Goal: Task Accomplishment & Management: Complete application form

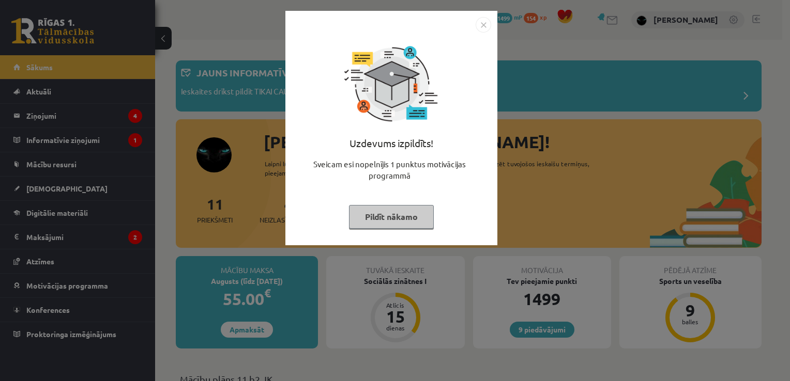
click at [381, 215] on button "Pildīt nākamo" at bounding box center [391, 217] width 85 height 24
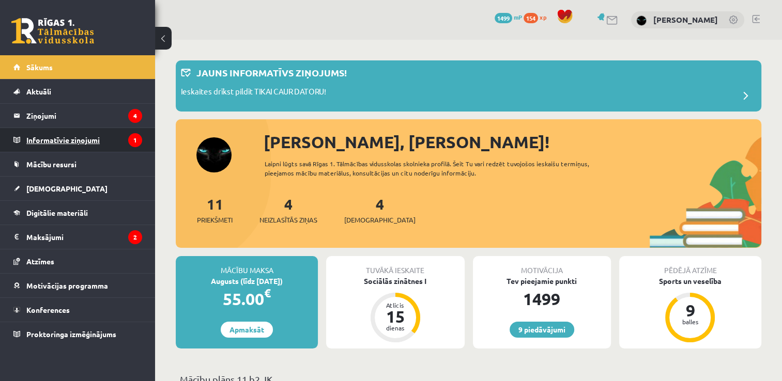
click at [62, 132] on legend "Informatīvie ziņojumi 1" at bounding box center [84, 140] width 116 height 24
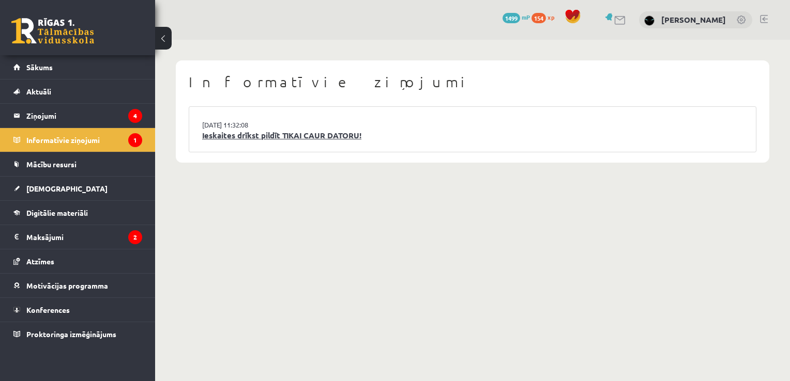
click at [248, 141] on link "Ieskaites drīkst pildīt TIKAI CAUR DATORU!" at bounding box center [472, 136] width 541 height 12
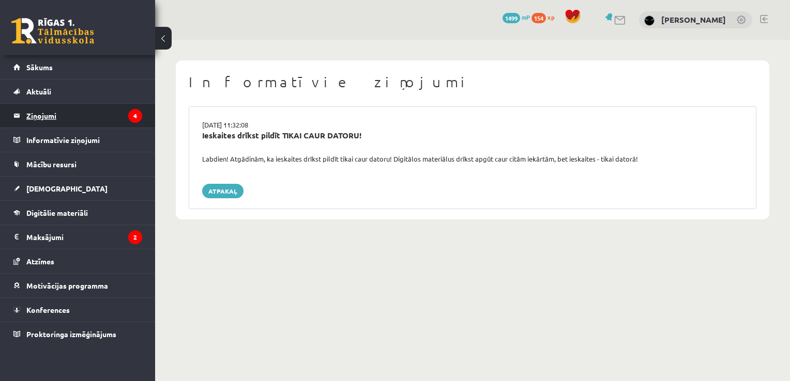
click at [81, 117] on legend "Ziņojumi 4" at bounding box center [84, 116] width 116 height 24
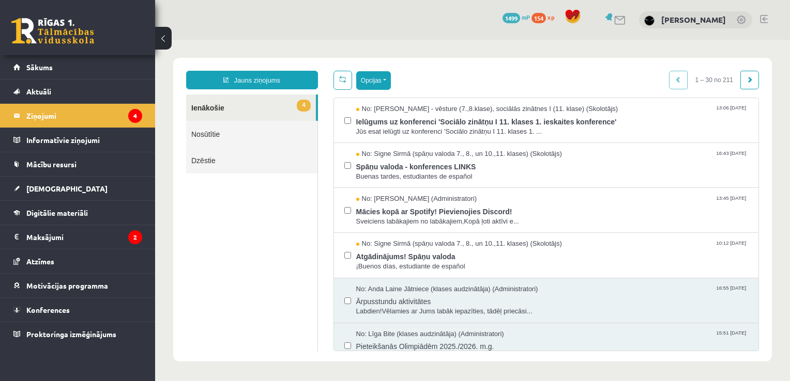
click at [380, 84] on button "Opcijas" at bounding box center [373, 80] width 35 height 19
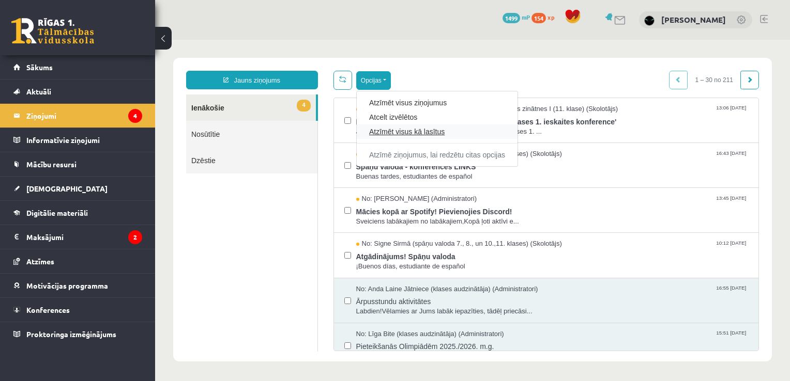
click at [383, 135] on link "Atzīmēt visus kā lasītus" at bounding box center [437, 132] width 136 height 10
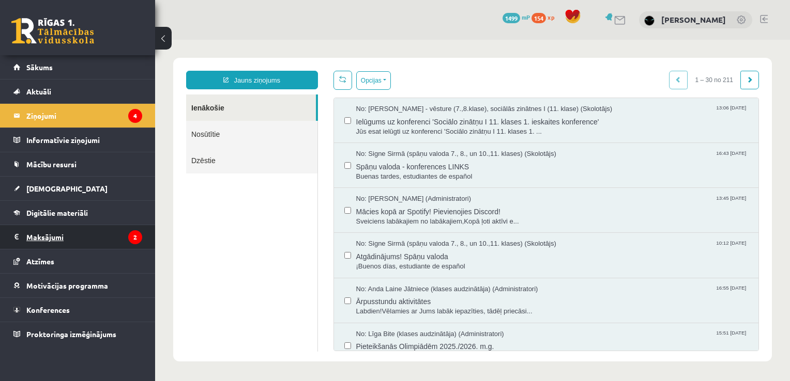
click at [66, 240] on legend "Maksājumi 2" at bounding box center [84, 237] width 116 height 24
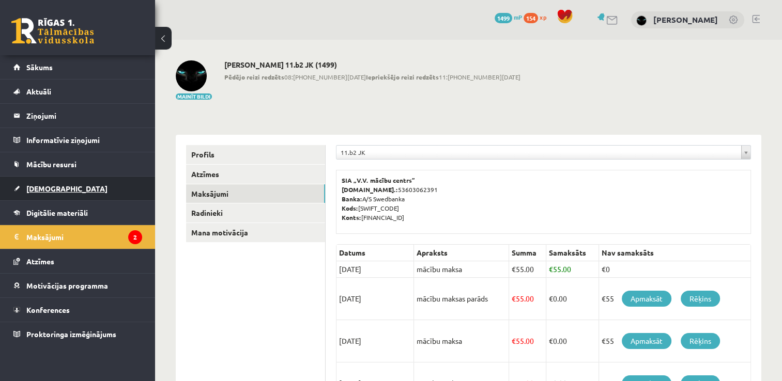
click at [44, 182] on link "[DEMOGRAPHIC_DATA]" at bounding box center [77, 189] width 129 height 24
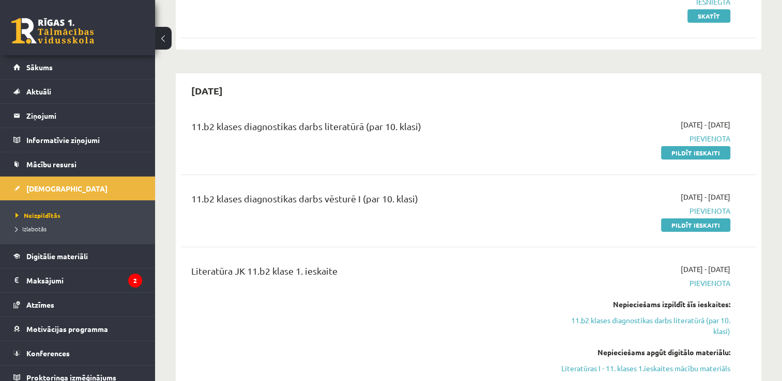
scroll to position [145, 0]
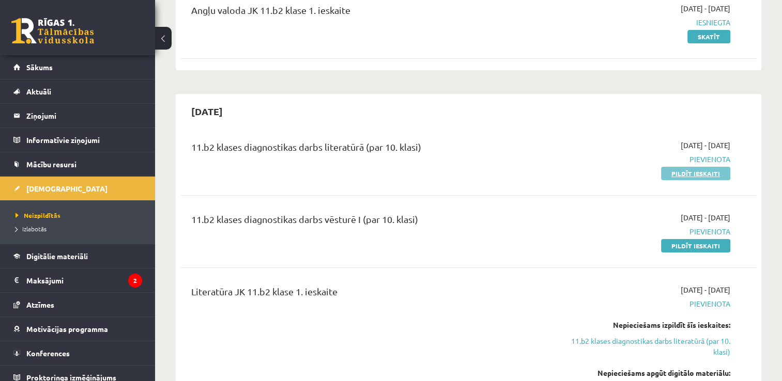
click at [690, 176] on link "Pildīt ieskaiti" at bounding box center [695, 173] width 69 height 13
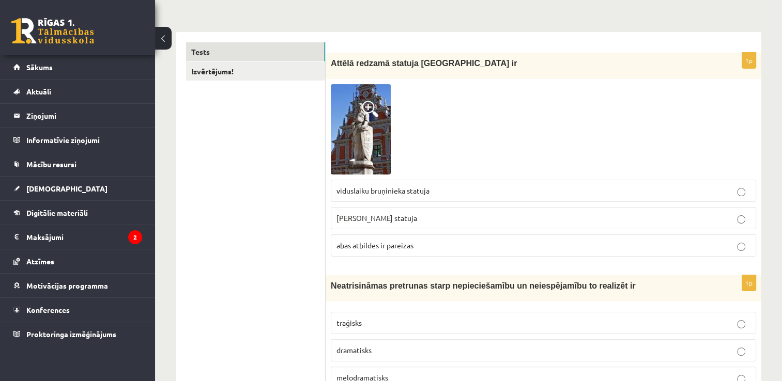
scroll to position [145, 0]
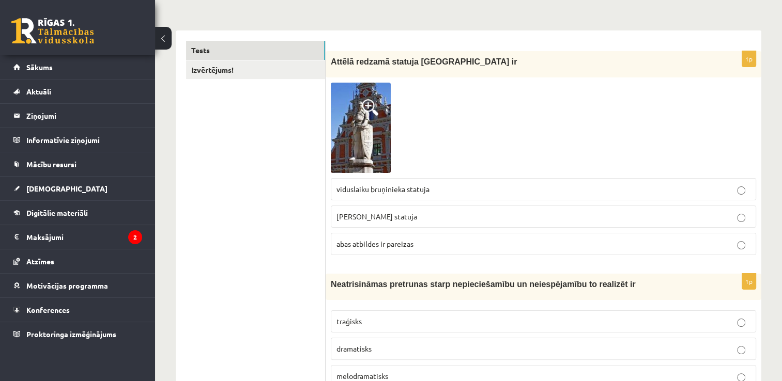
click at [369, 104] on span at bounding box center [370, 107] width 17 height 17
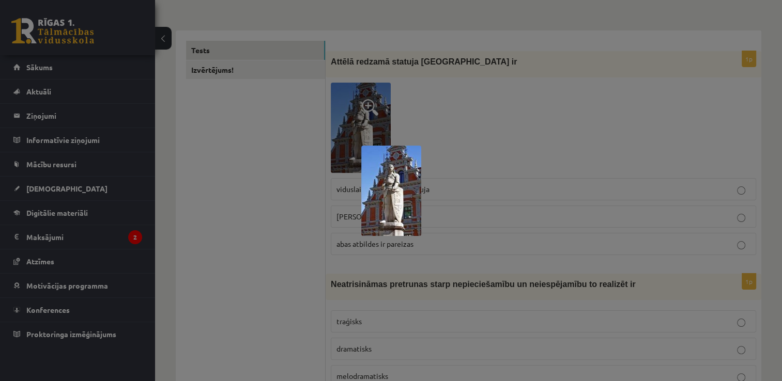
click at [369, 104] on div at bounding box center [391, 190] width 782 height 381
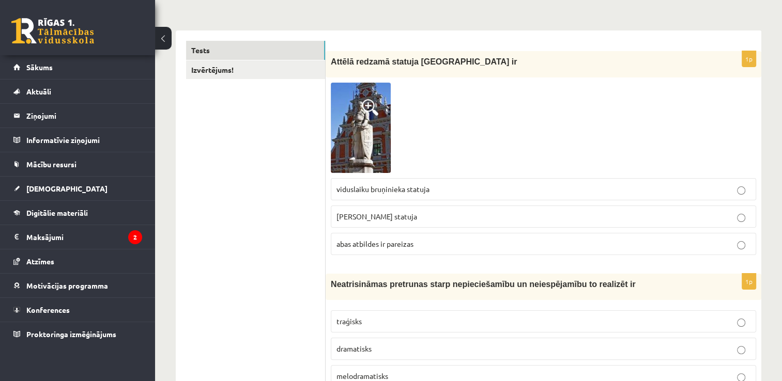
click at [555, 221] on p "Rolanda statuja" at bounding box center [544, 216] width 414 height 11
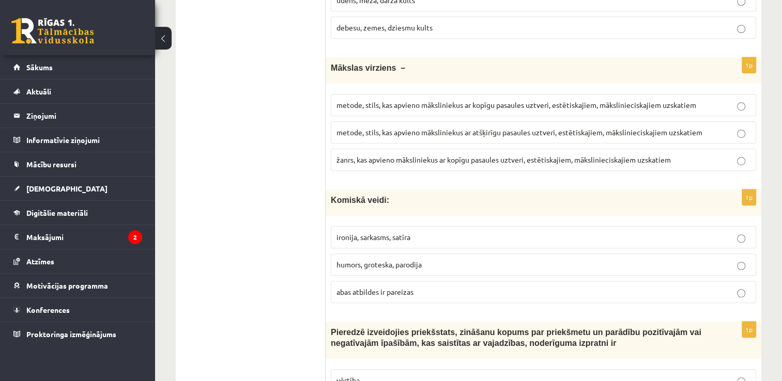
scroll to position [647, 0]
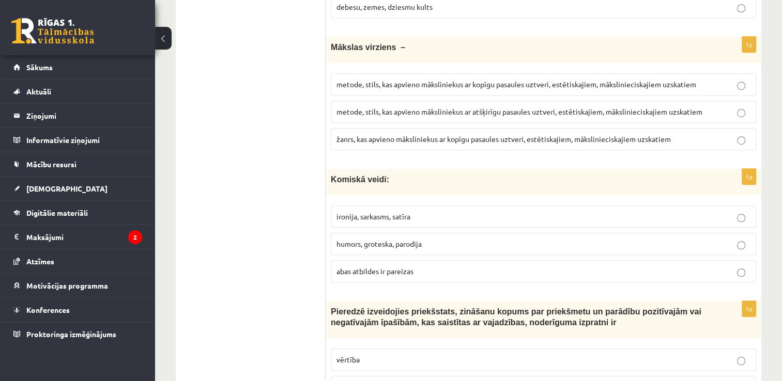
click at [632, 272] on p "abas atbildes ir pareizas" at bounding box center [544, 271] width 414 height 11
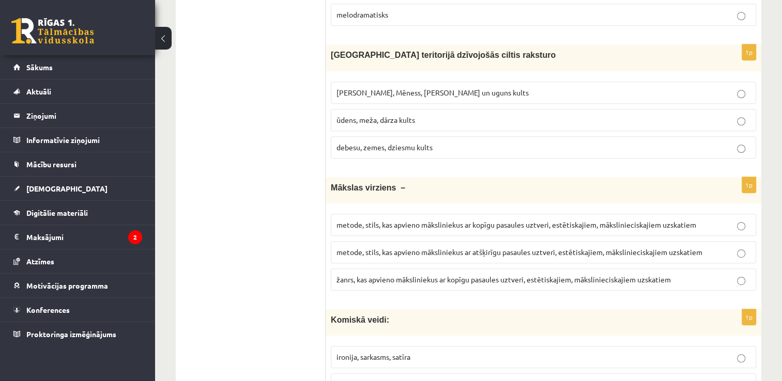
scroll to position [531, 0]
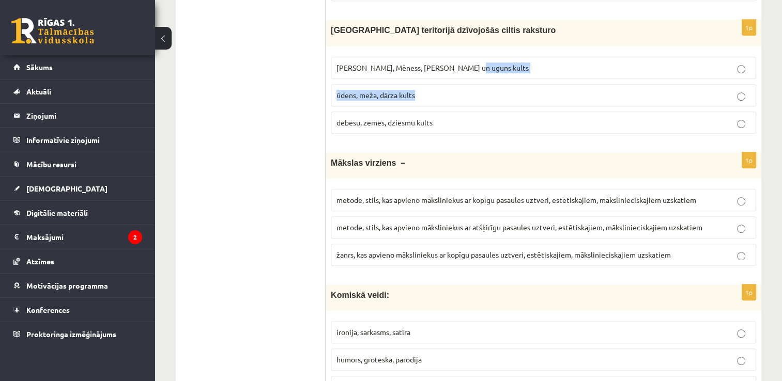
drag, startPoint x: 584, startPoint y: 80, endPoint x: 587, endPoint y: 71, distance: 8.7
click at [587, 71] on fieldset "Saules, Mēness, Pērkona un uguns kults ūdens, meža, dārza kults debesu, zemes, …" at bounding box center [543, 94] width 425 height 85
click at [587, 71] on p "Saules, Mēness, Pērkona un uguns kults" at bounding box center [544, 68] width 414 height 11
click at [678, 195] on p "metode, stils, kas apvieno māksliniekus ar kopīgu pasaules uztveri, estētiskaji…" at bounding box center [544, 200] width 414 height 11
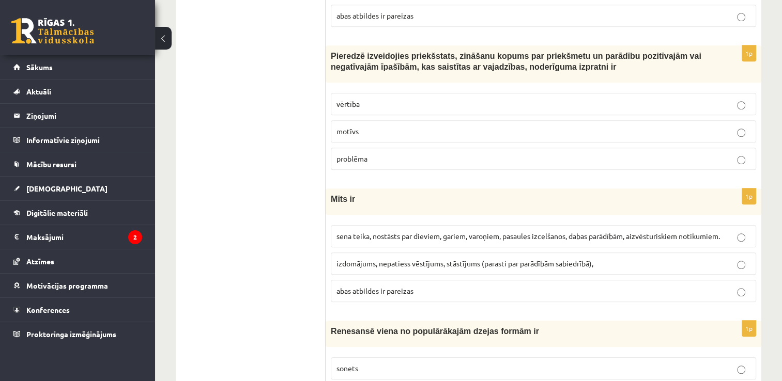
scroll to position [924, 0]
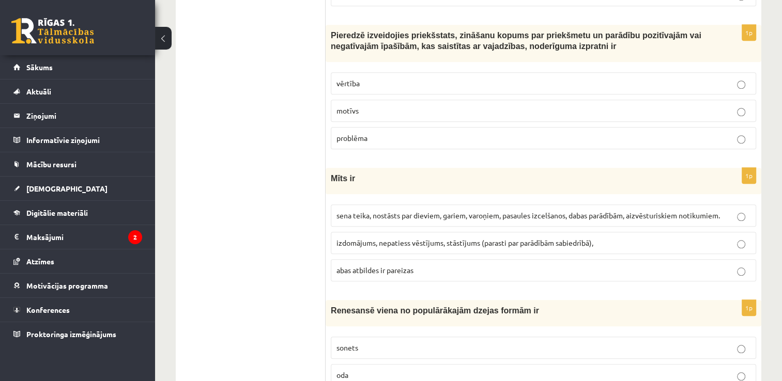
click at [666, 78] on p "vērtība" at bounding box center [544, 83] width 414 height 11
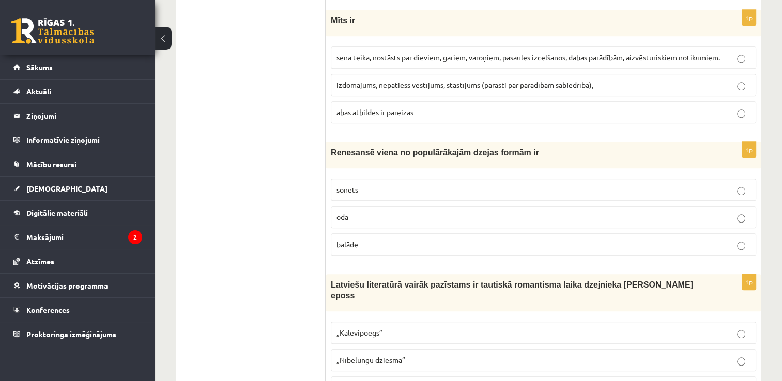
scroll to position [1117, 0]
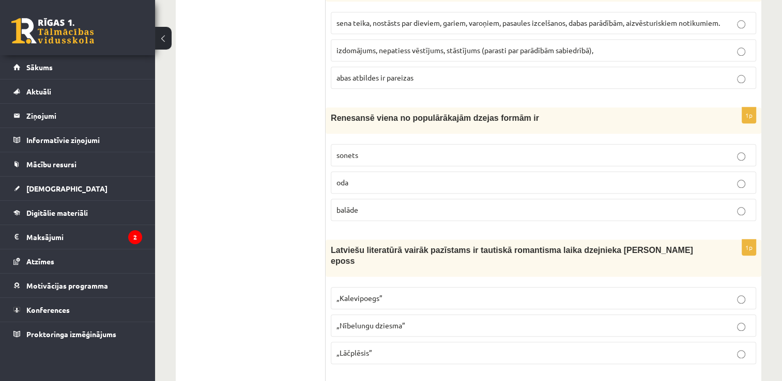
click at [661, 158] on label "sonets" at bounding box center [543, 155] width 425 height 22
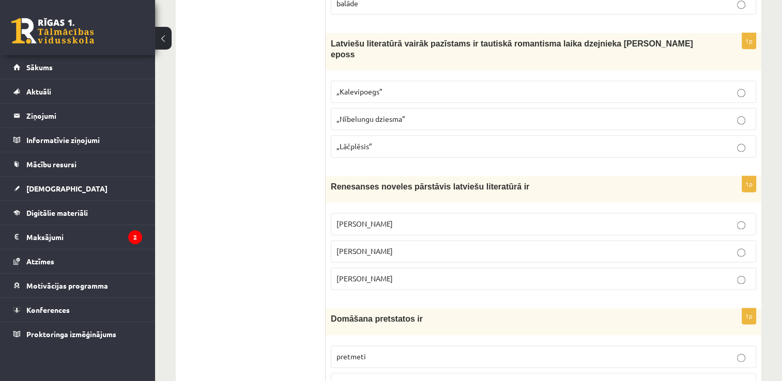
scroll to position [1344, 0]
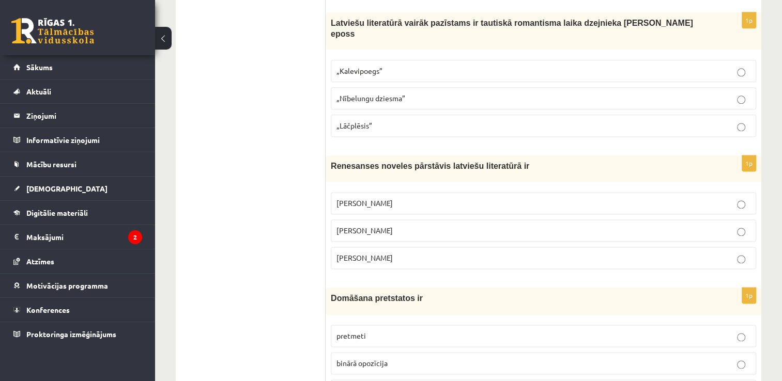
click at [527, 116] on label "„Lāčplēsis”" at bounding box center [543, 126] width 425 height 22
click at [383, 198] on p "Rūdolfs Blaumanis" at bounding box center [544, 203] width 414 height 11
click at [387, 358] on p "binārā opozīcija" at bounding box center [544, 363] width 414 height 11
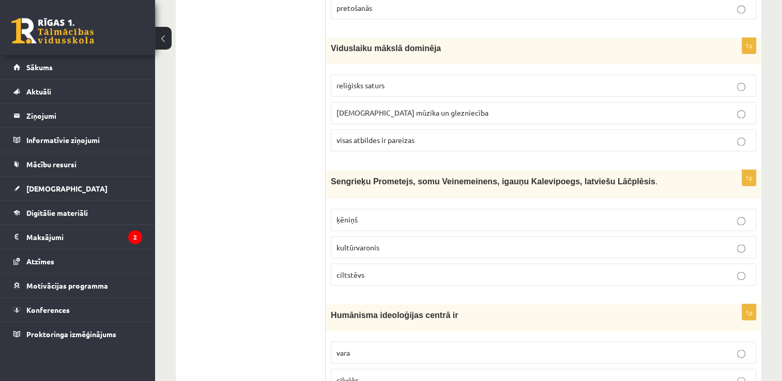
scroll to position [1736, 0]
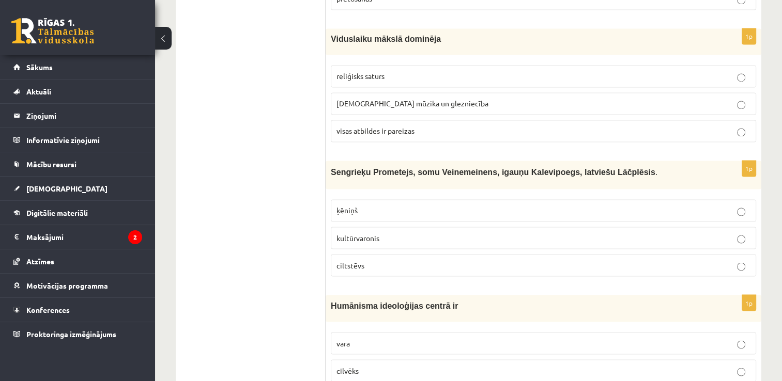
click at [726, 126] on p "visas atbildes ir pareizas" at bounding box center [544, 131] width 414 height 11
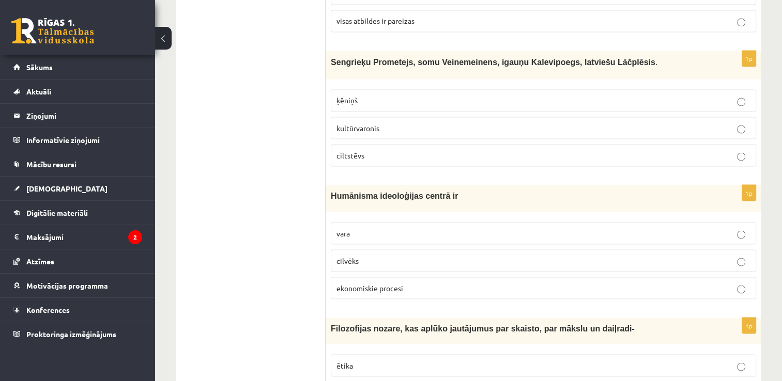
scroll to position [1848, 0]
click at [539, 121] on p "kultūrvaronis" at bounding box center [544, 126] width 414 height 11
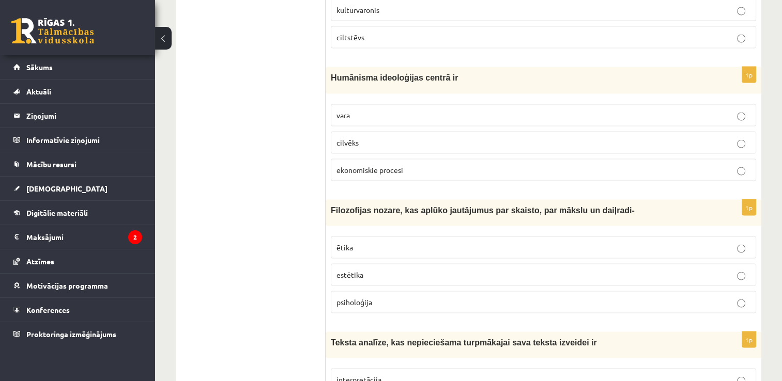
scroll to position [1972, 0]
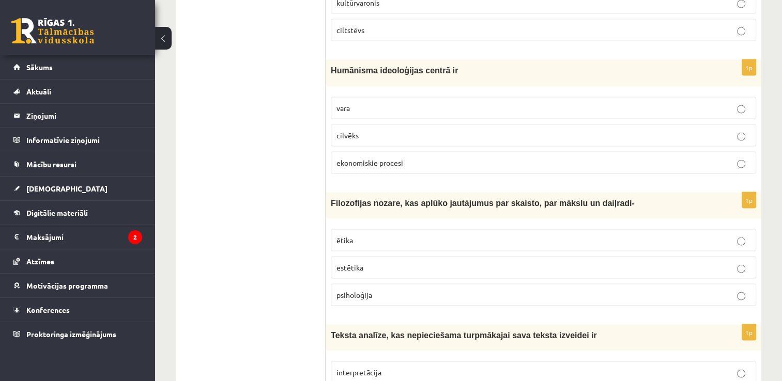
click at [495, 130] on p "cilvēks" at bounding box center [544, 135] width 414 height 11
click at [399, 263] on p "estētika" at bounding box center [544, 268] width 414 height 11
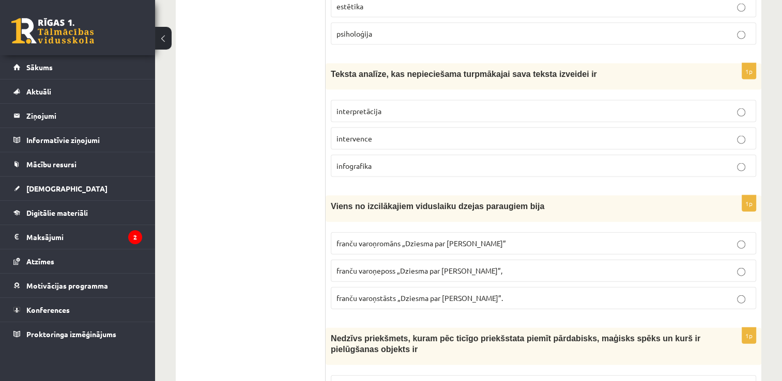
scroll to position [2233, 0]
click at [682, 106] on p "interpretācija" at bounding box center [544, 111] width 414 height 11
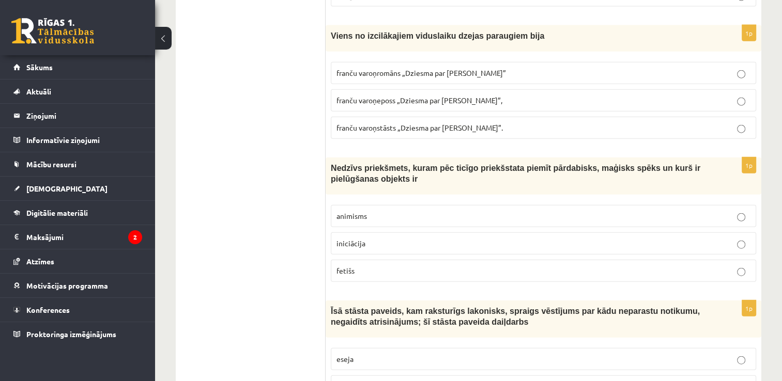
scroll to position [2413, 0]
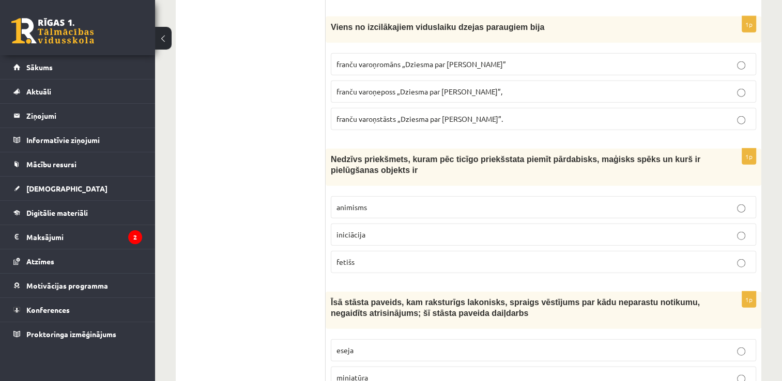
click at [625, 86] on p "franču varoņeposs „Dziesma par Rolandu”," at bounding box center [544, 91] width 414 height 11
click at [414, 196] on label "animisms" at bounding box center [543, 207] width 425 height 22
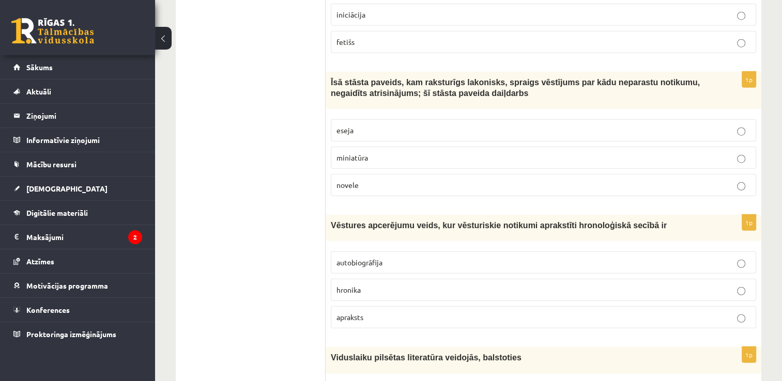
scroll to position [2640, 0]
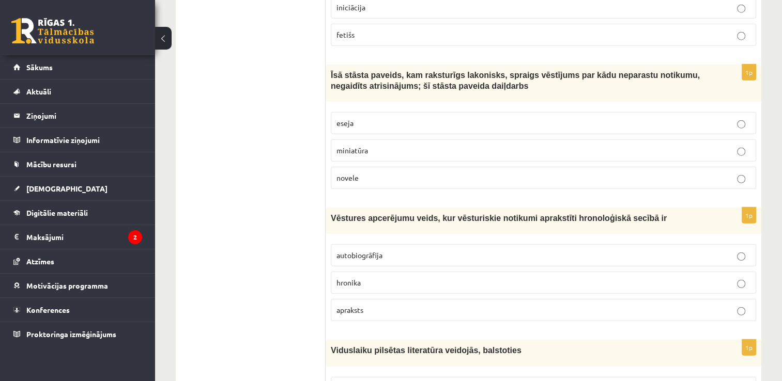
click at [391, 278] on p "hronika" at bounding box center [544, 283] width 414 height 11
click at [565, 140] on label "miniatūra" at bounding box center [543, 151] width 425 height 22
click at [662, 173] on p "novele" at bounding box center [544, 178] width 414 height 11
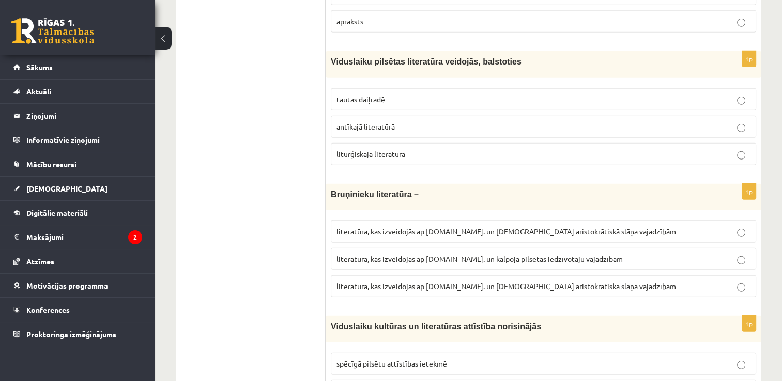
scroll to position [2950, 0]
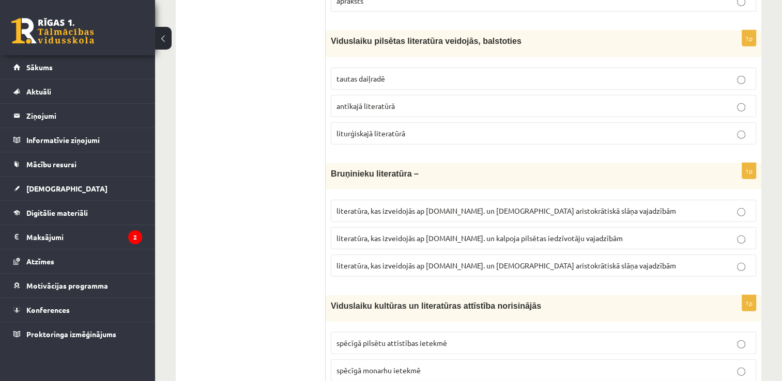
click at [399, 129] on span "liturģiskajā literatūrā" at bounding box center [371, 133] width 69 height 9
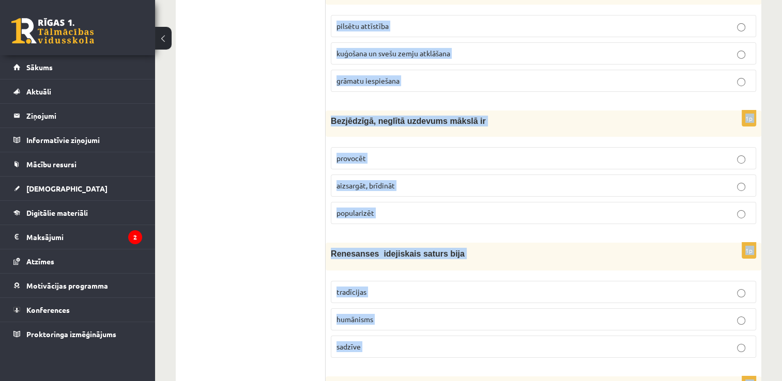
scroll to position [3916, 0]
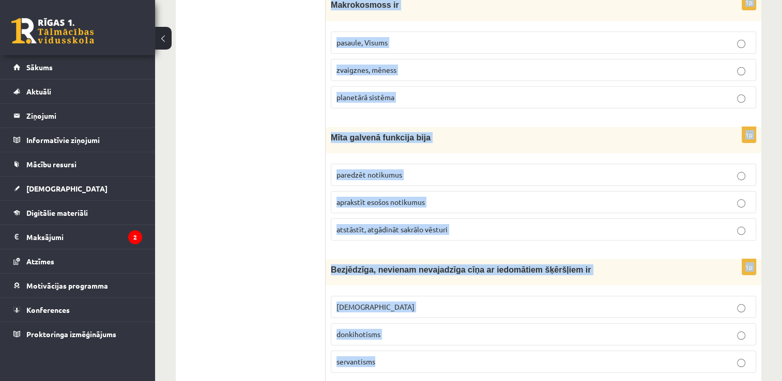
drag, startPoint x: 329, startPoint y: 42, endPoint x: 645, endPoint y: 408, distance: 483.0
copy form "Bruņinieku literatūra – literatūra, kas izveidojās ap 20.gs. un kalpoja aristok…"
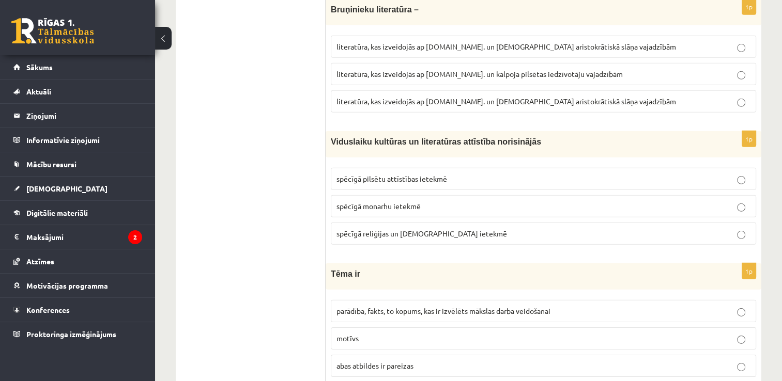
scroll to position [3119, 0]
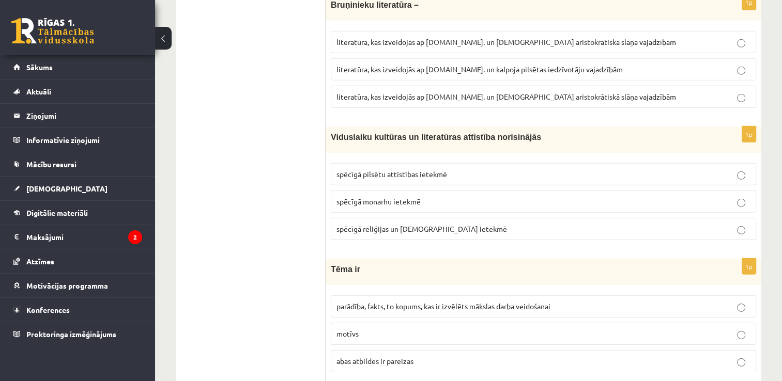
click at [564, 218] on label "spēcīgā reliģijas un baznīcas ietekmē" at bounding box center [543, 229] width 425 height 22
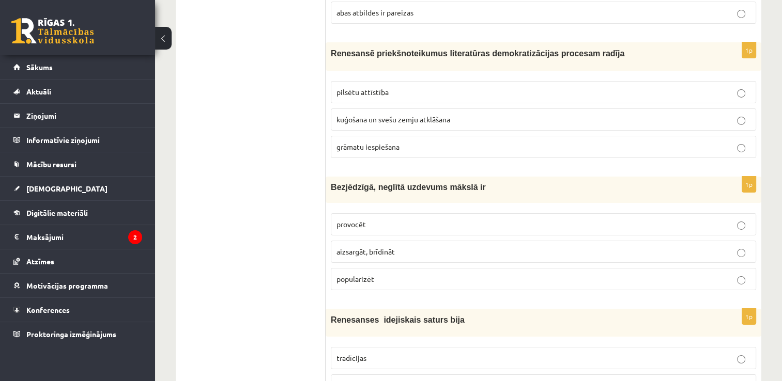
scroll to position [3470, 0]
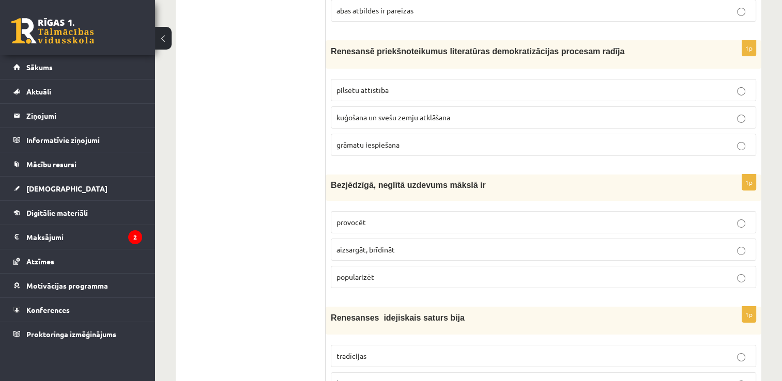
click at [697, 345] on label "tradīcijas" at bounding box center [543, 356] width 425 height 22
click at [657, 140] on p "grāmatu iespiešana" at bounding box center [544, 145] width 414 height 11
click at [585, 217] on p "provocēt" at bounding box center [544, 222] width 414 height 11
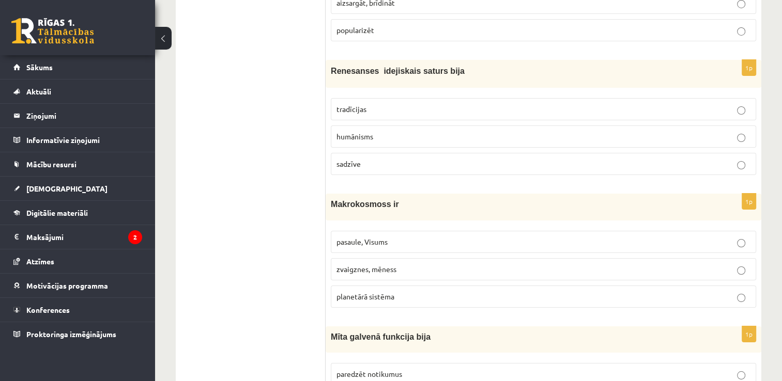
scroll to position [3726, 0]
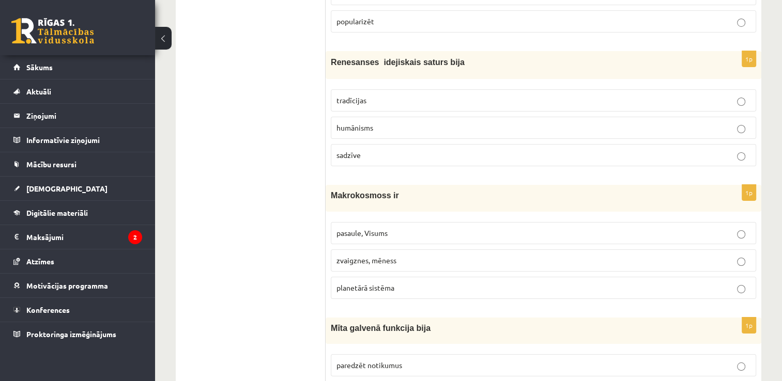
click at [622, 123] on p "humānisms" at bounding box center [544, 128] width 414 height 11
click at [424, 283] on p "planetārā sistēma" at bounding box center [544, 288] width 414 height 11
click at [668, 218] on fieldset "pasaule, Visums zvaigznes, mēness planetārā sistēma" at bounding box center [543, 259] width 425 height 85
click at [660, 228] on p "pasaule, Visums" at bounding box center [544, 233] width 414 height 11
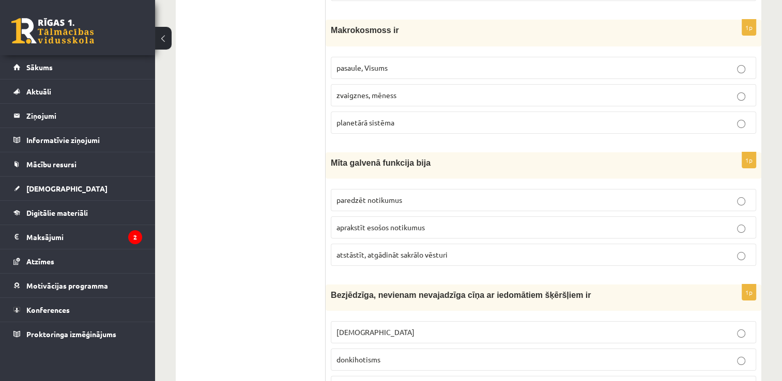
scroll to position [3912, 0]
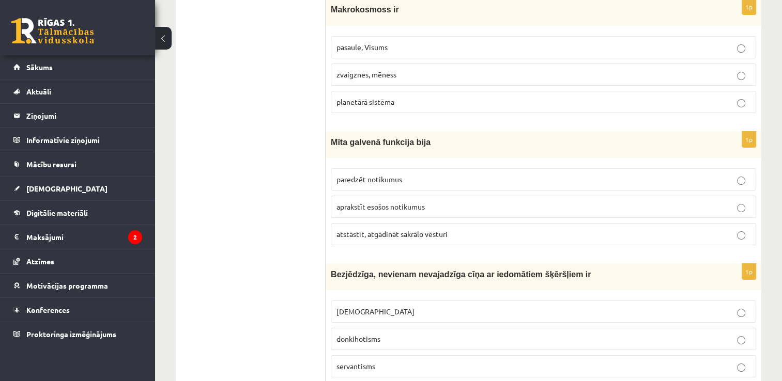
click at [655, 229] on p "atstāstīt, atgādināt sakrālo vēsturi" at bounding box center [544, 234] width 414 height 11
click at [438, 307] on p "minhauzenisms" at bounding box center [544, 312] width 414 height 11
click at [655, 296] on fieldset "minhauzenisms donkihotisms servantisms" at bounding box center [543, 338] width 425 height 85
click at [573, 334] on p "donkihotisms" at bounding box center [544, 339] width 414 height 11
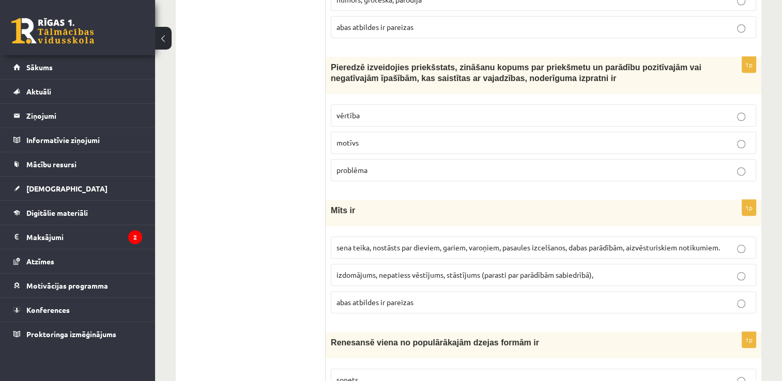
scroll to position [0, 0]
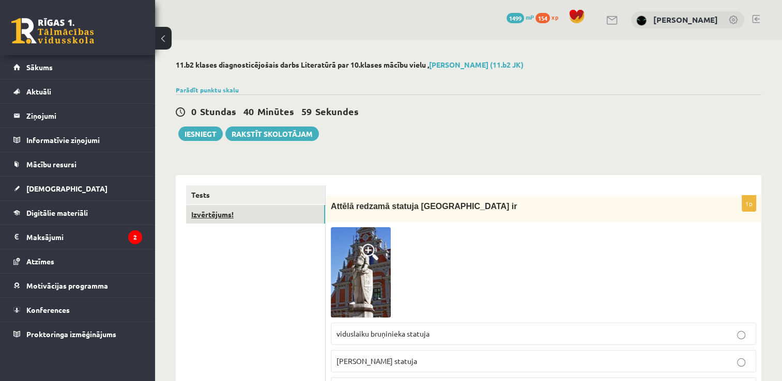
click at [217, 212] on link "Izvērtējums!" at bounding box center [255, 214] width 139 height 19
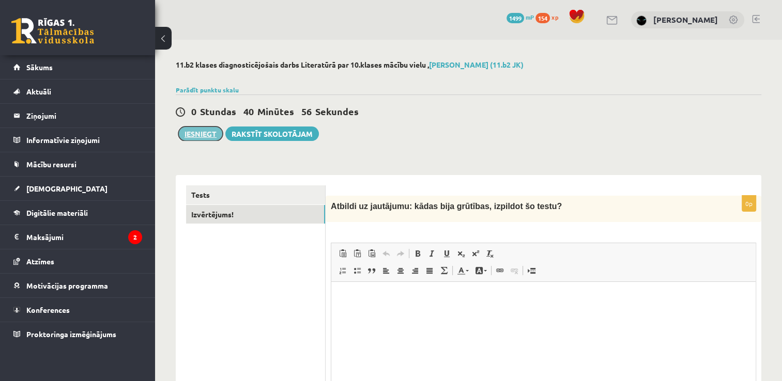
click at [202, 133] on button "Iesniegt" at bounding box center [200, 134] width 44 height 14
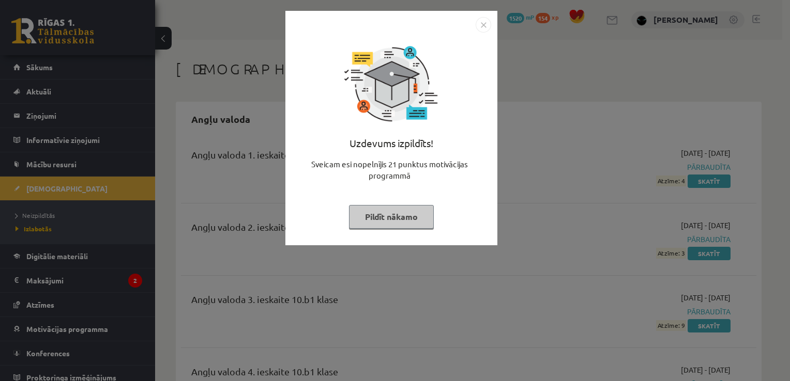
click at [393, 212] on button "Pildīt nākamo" at bounding box center [391, 217] width 85 height 24
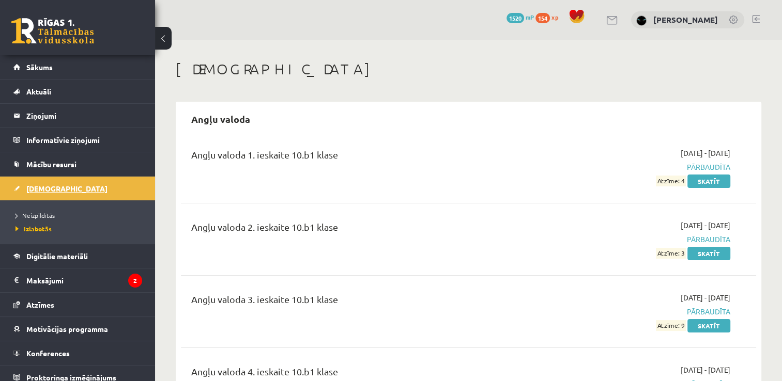
click at [44, 185] on span "[DEMOGRAPHIC_DATA]" at bounding box center [66, 188] width 81 height 9
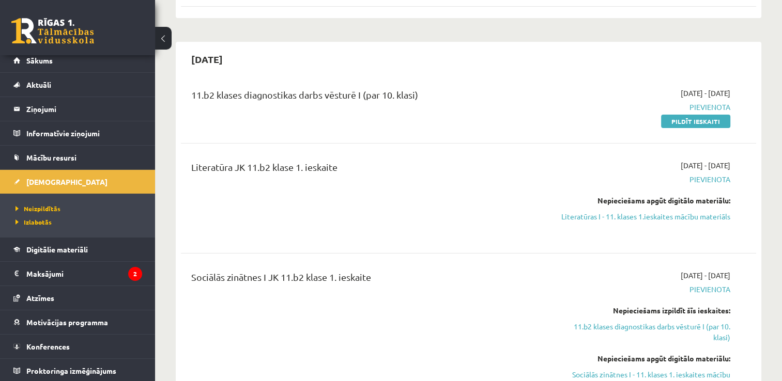
scroll to position [181, 0]
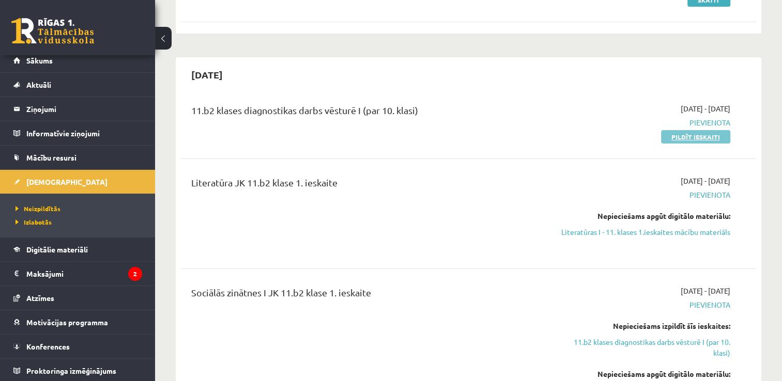
click at [692, 141] on link "Pildīt ieskaiti" at bounding box center [695, 136] width 69 height 13
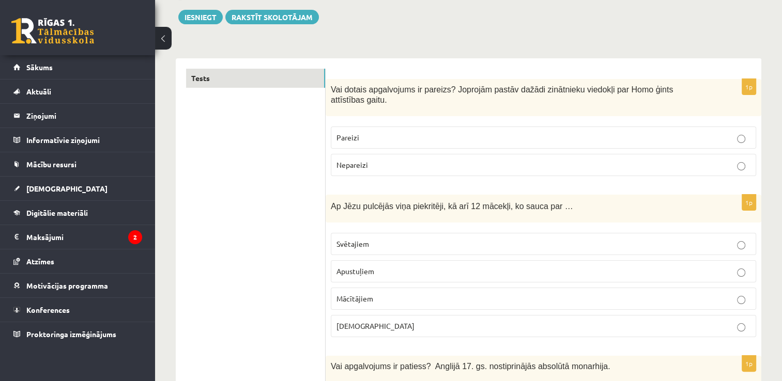
scroll to position [158, 0]
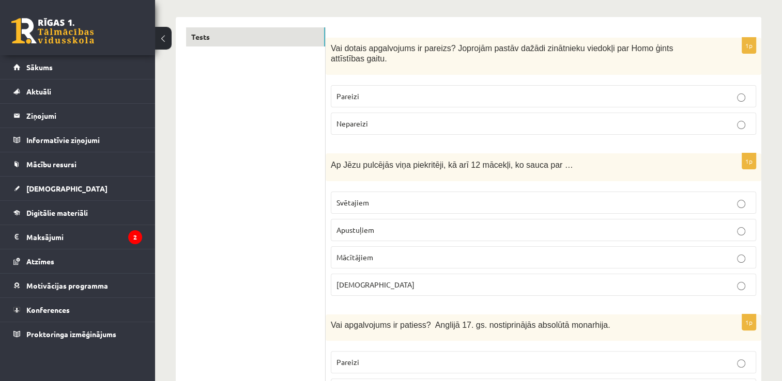
click at [736, 224] on label "Apustuļiem" at bounding box center [543, 230] width 425 height 22
click at [672, 91] on p "Pareizi" at bounding box center [544, 96] width 414 height 11
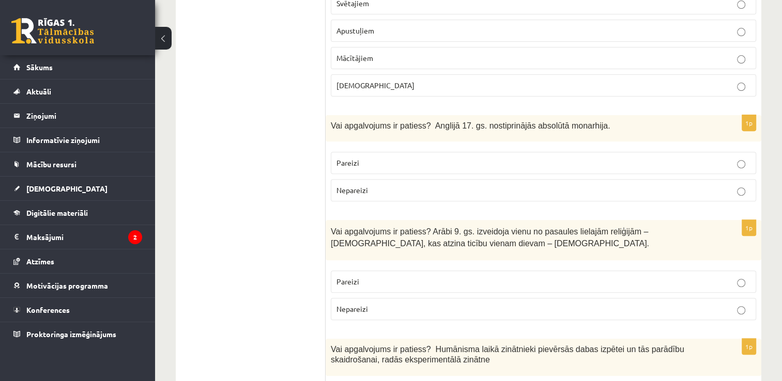
scroll to position [372, 0]
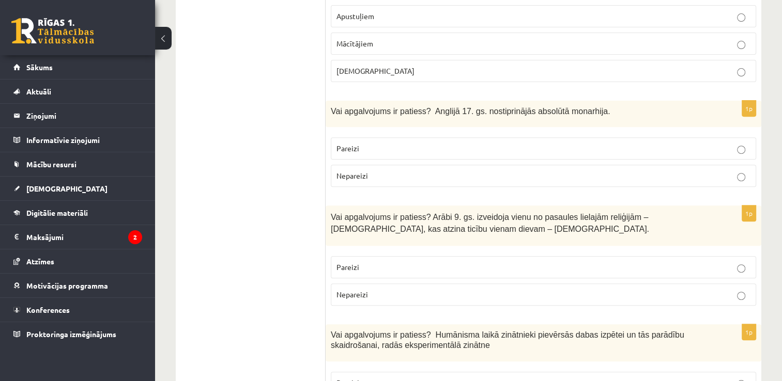
click at [482, 143] on p "Pareizi" at bounding box center [544, 148] width 414 height 11
click at [395, 262] on p "Pareizi" at bounding box center [544, 267] width 414 height 11
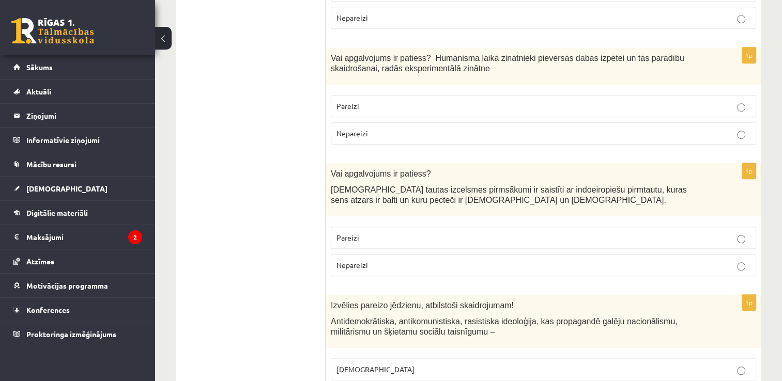
scroll to position [654, 0]
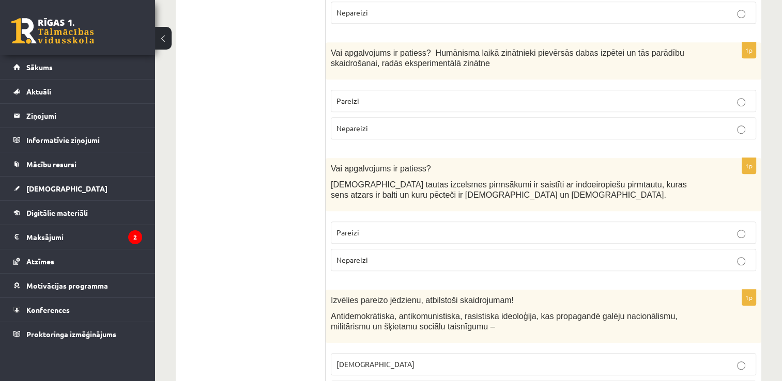
click at [439, 227] on p "Pareizi" at bounding box center [544, 232] width 414 height 11
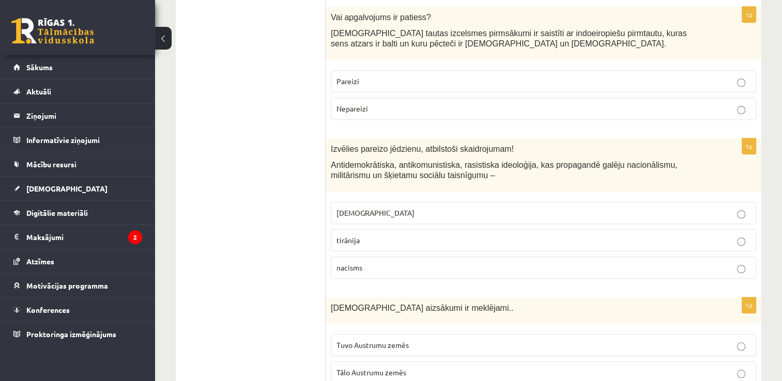
scroll to position [841, 0]
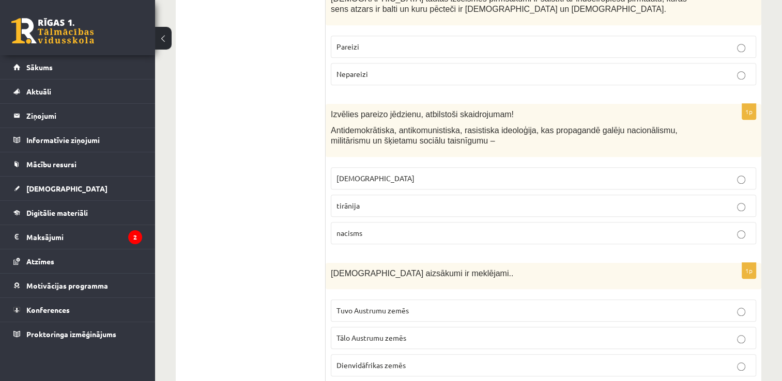
click at [555, 173] on p "fašisms" at bounding box center [544, 178] width 414 height 11
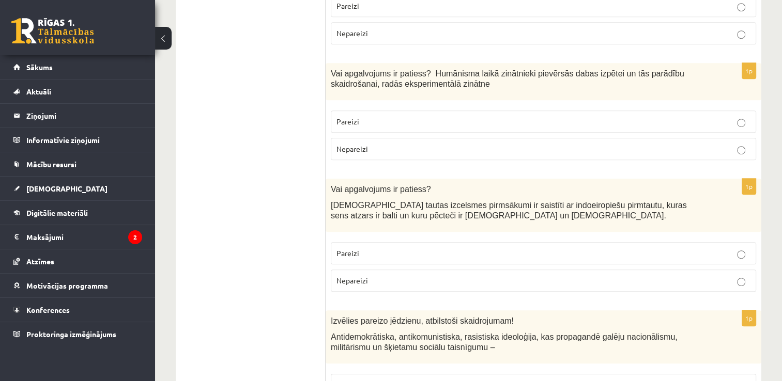
scroll to position [661, 0]
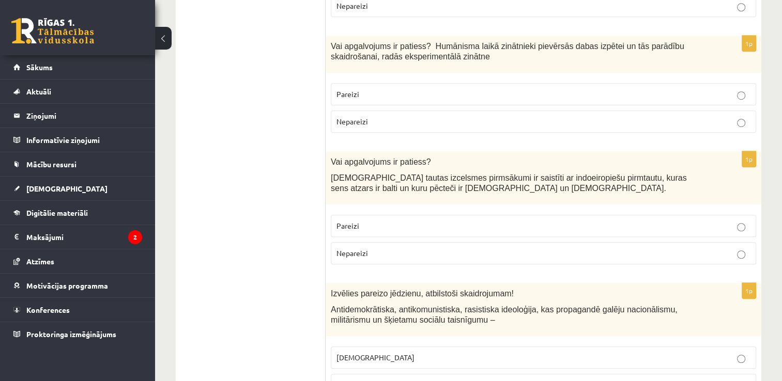
click at [427, 88] on label "Pareizi" at bounding box center [543, 94] width 425 height 22
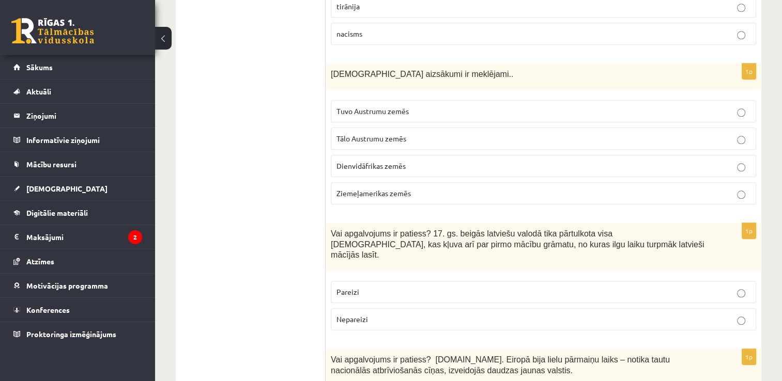
scroll to position [1061, 0]
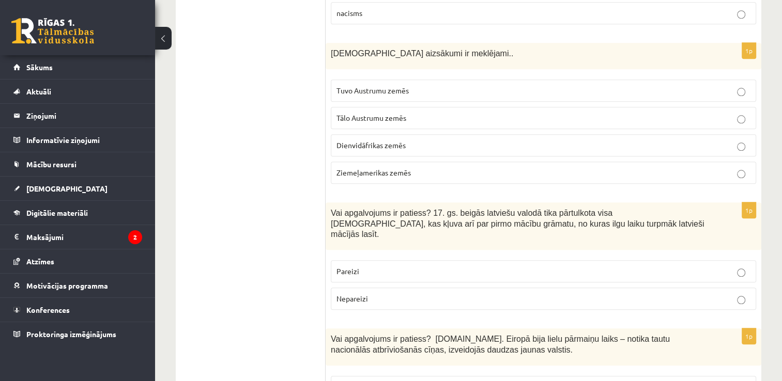
click at [496, 85] on p "Tuvo Austrumu zemēs" at bounding box center [544, 90] width 414 height 11
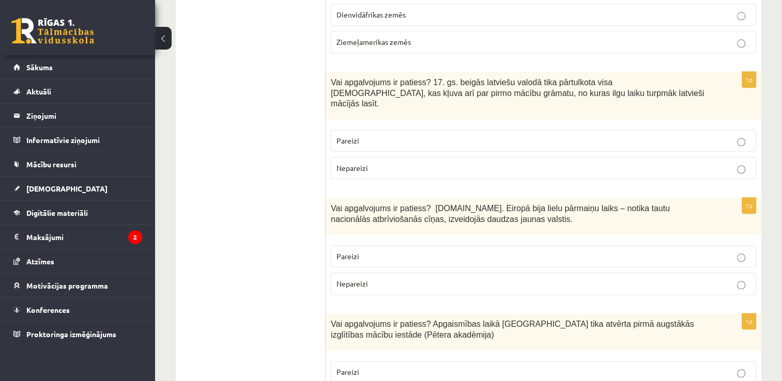
scroll to position [1219, 0]
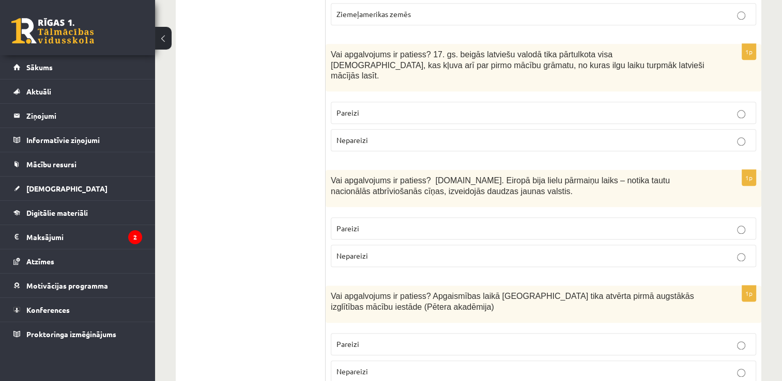
click at [636, 108] on p "Pareizi" at bounding box center [544, 113] width 414 height 11
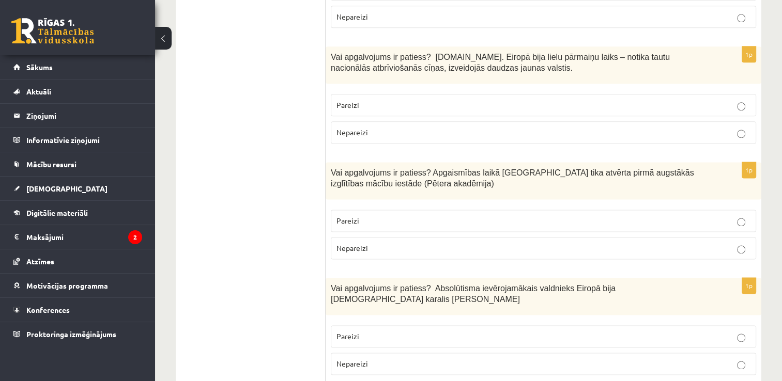
scroll to position [1350, 0]
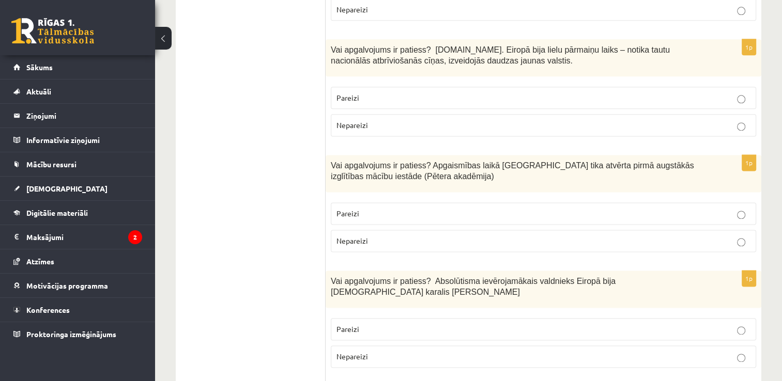
click at [515, 93] on p "Pareizi" at bounding box center [544, 98] width 414 height 11
click at [381, 230] on label "Nepareizi" at bounding box center [543, 241] width 425 height 22
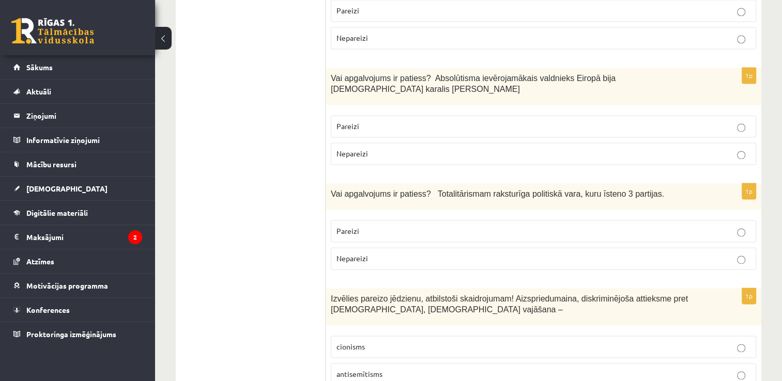
scroll to position [1563, 0]
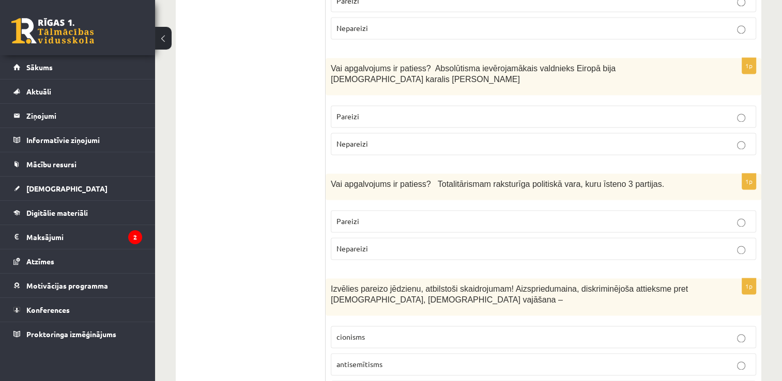
click at [662, 100] on fieldset "Pareizi Nepareizi" at bounding box center [543, 129] width 425 height 58
click at [657, 111] on p "Pareizi" at bounding box center [544, 116] width 414 height 11
click at [516, 243] on p "Nepareizi" at bounding box center [544, 248] width 414 height 11
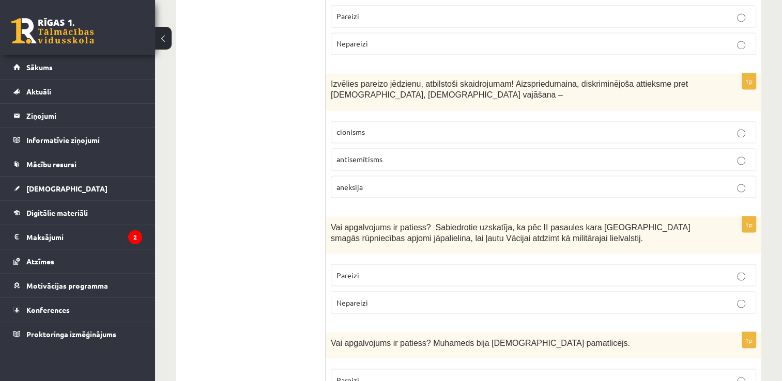
scroll to position [1770, 0]
click at [660, 147] on label "antisemītisms" at bounding box center [543, 158] width 425 height 22
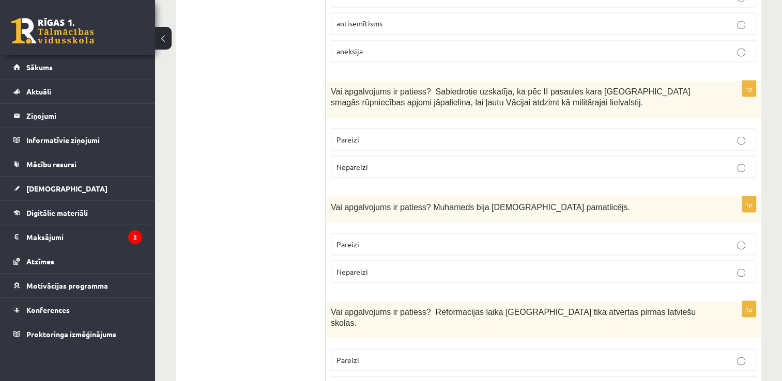
scroll to position [1915, 0]
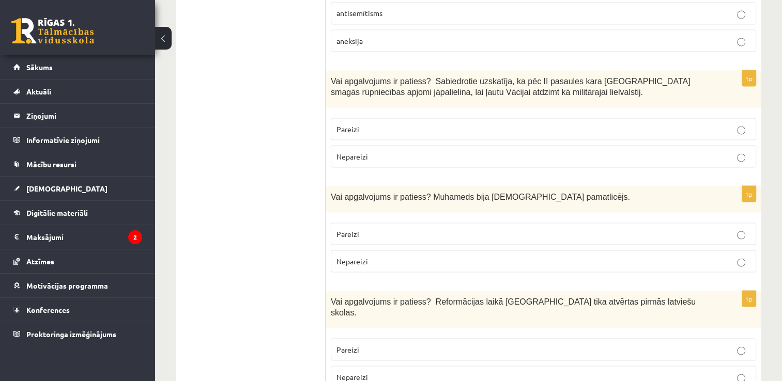
click at [631, 223] on label "Pareizi" at bounding box center [543, 234] width 425 height 22
click at [612, 124] on p "Pareizi" at bounding box center [544, 129] width 414 height 11
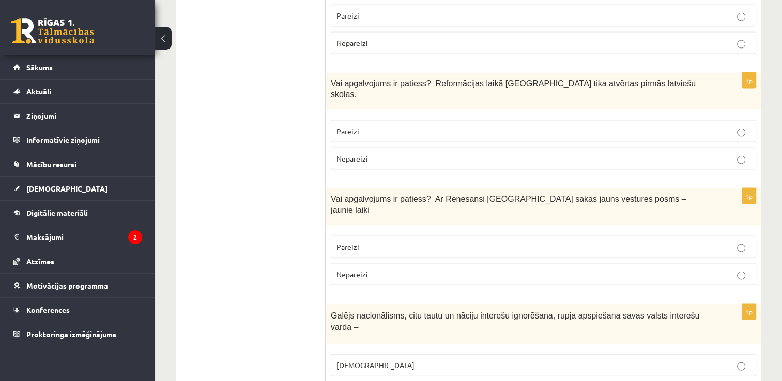
scroll to position [2135, 0]
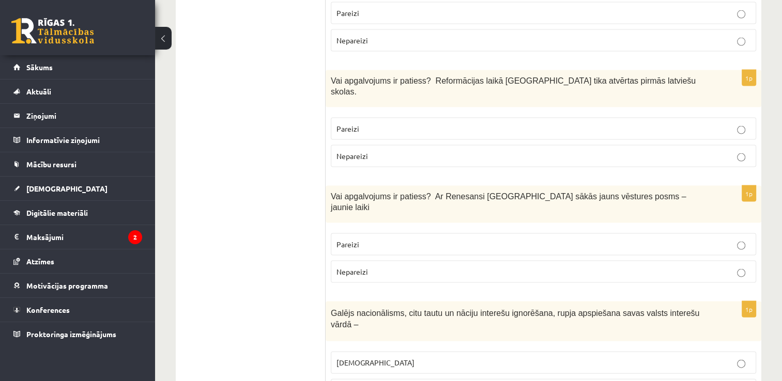
click at [602, 124] on p "Pareizi" at bounding box center [544, 129] width 414 height 11
click at [674, 239] on p "Pareizi" at bounding box center [544, 244] width 414 height 11
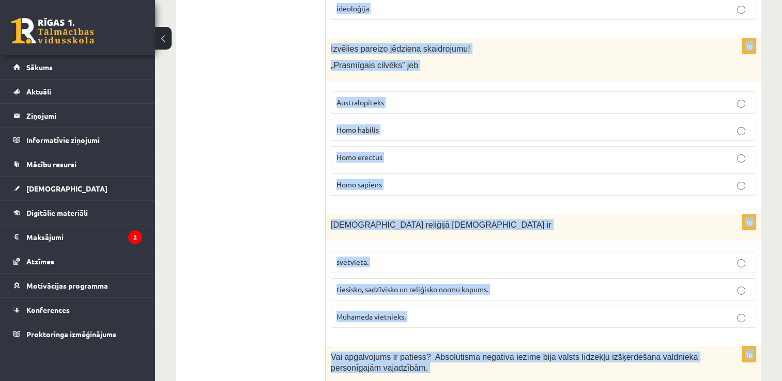
scroll to position [3530, 0]
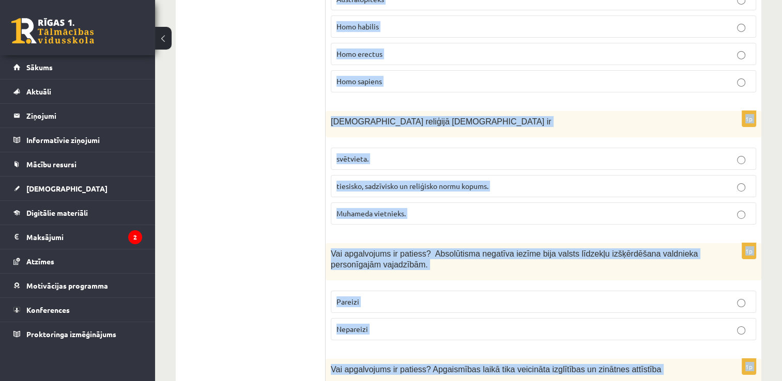
drag, startPoint x: 329, startPoint y: 44, endPoint x: 725, endPoint y: 408, distance: 537.5
copy form "Vai apgalvojums ir patiess? Ar Renesansi Eiropā sākās jauns vēstures posms – ja…"
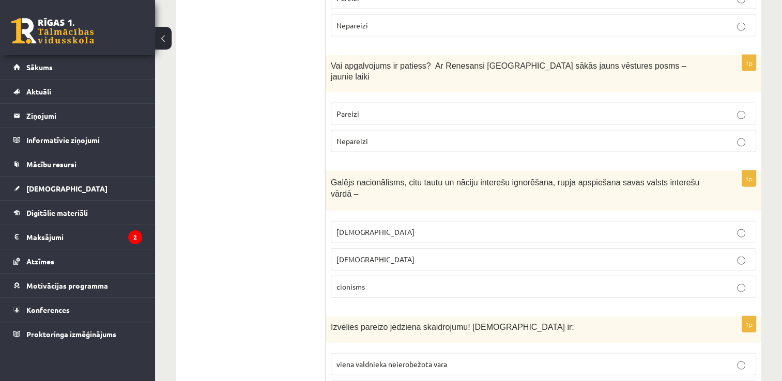
scroll to position [2262, 0]
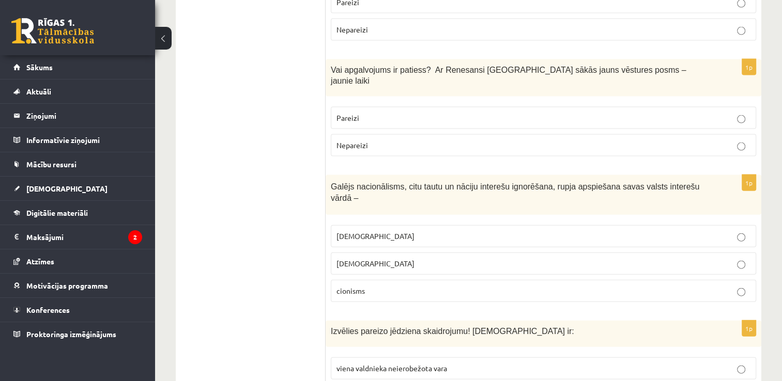
click at [691, 231] on p "šovinisms" at bounding box center [544, 236] width 414 height 11
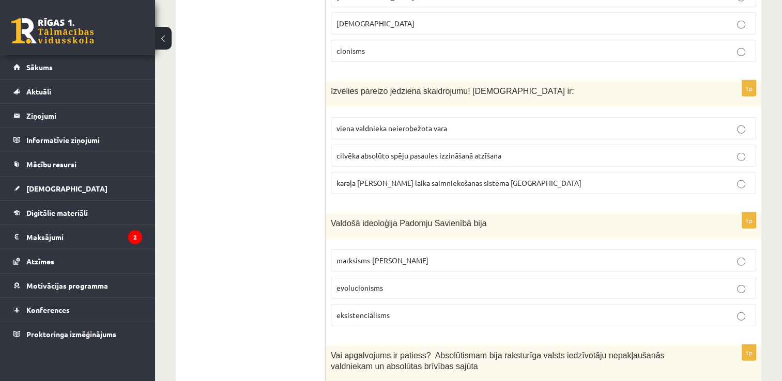
scroll to position [2512, 0]
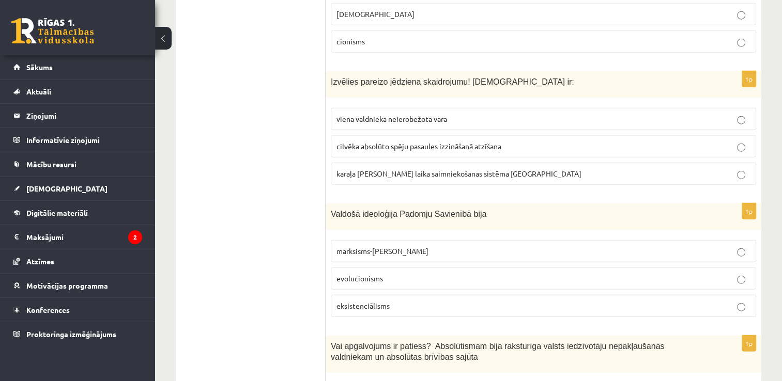
click at [602, 114] on p "viena valdnieka neierobežota vara" at bounding box center [544, 119] width 414 height 11
click at [441, 246] on p "marksisms-ļeņinisms" at bounding box center [544, 251] width 414 height 11
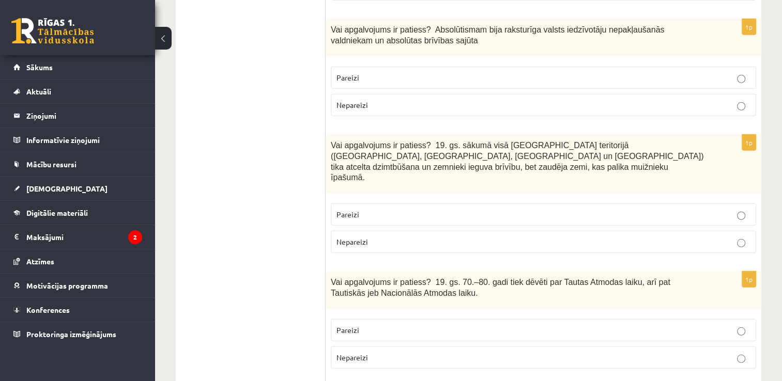
scroll to position [2849, 0]
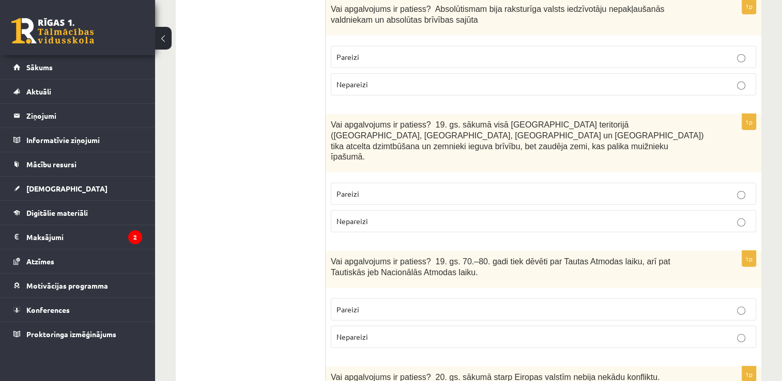
click at [502, 183] on label "Pareizi" at bounding box center [543, 194] width 425 height 22
click at [557, 304] on p "Pareizi" at bounding box center [544, 309] width 414 height 11
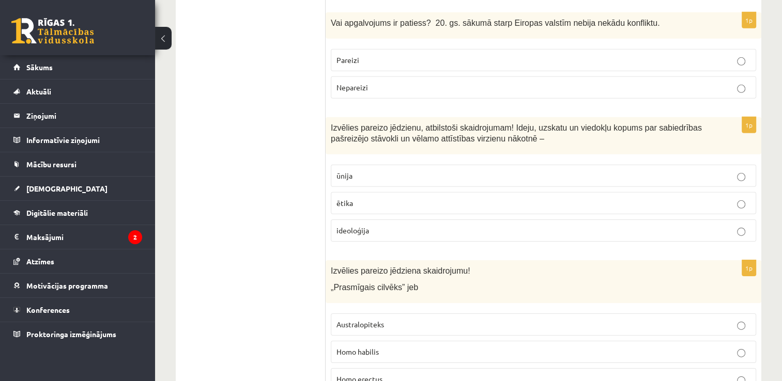
scroll to position [3214, 0]
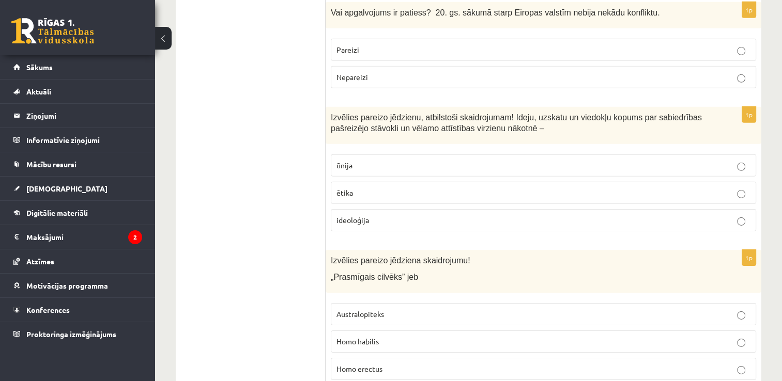
click at [669, 215] on p "ideoloģija" at bounding box center [544, 220] width 414 height 11
click at [658, 337] on p "Homo habilis" at bounding box center [544, 342] width 414 height 11
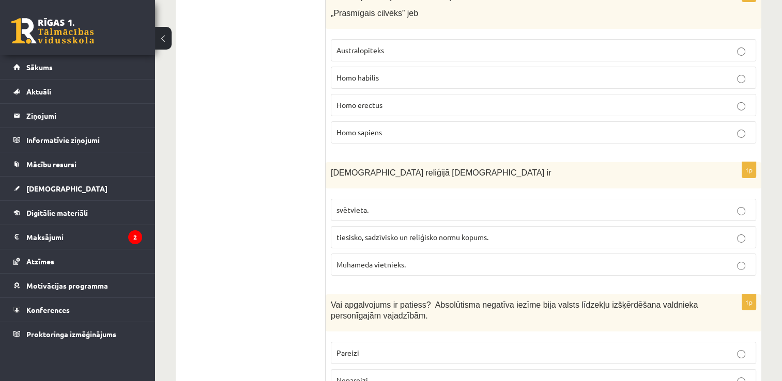
scroll to position [3483, 0]
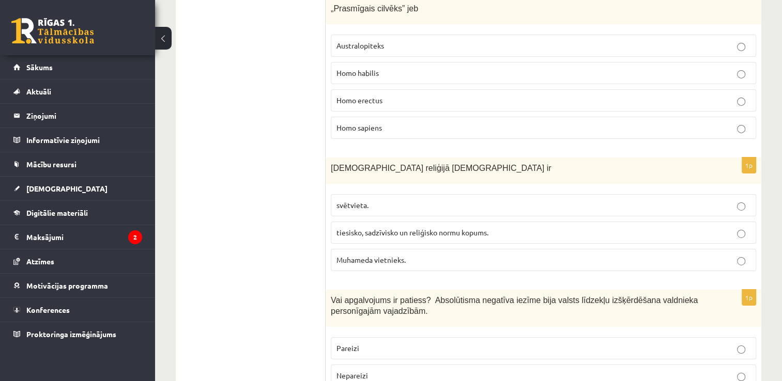
click at [499, 227] on p "tiesisko, sadzīvisko un reliģisko normu kopums." at bounding box center [544, 232] width 414 height 11
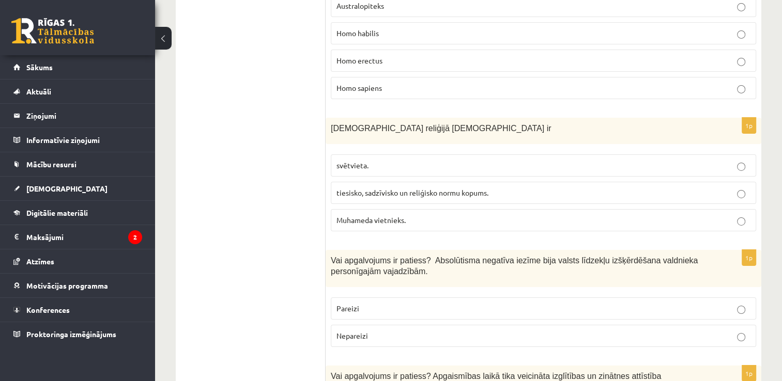
scroll to position [3530, 0]
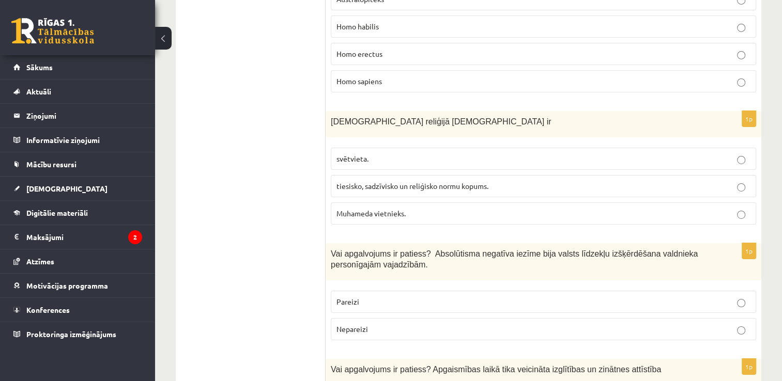
click at [646, 291] on label "Pareizi" at bounding box center [543, 302] width 425 height 22
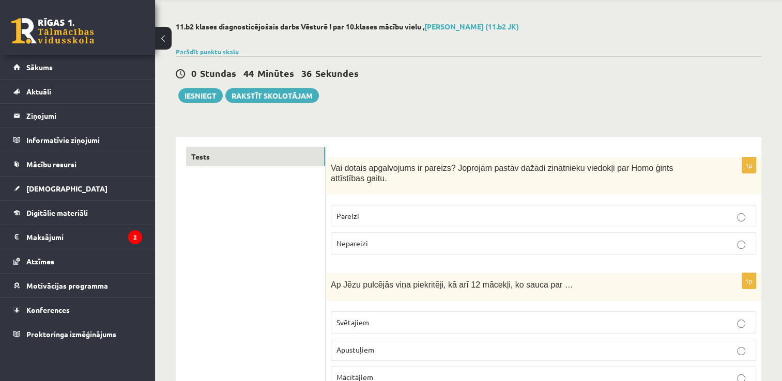
scroll to position [0, 0]
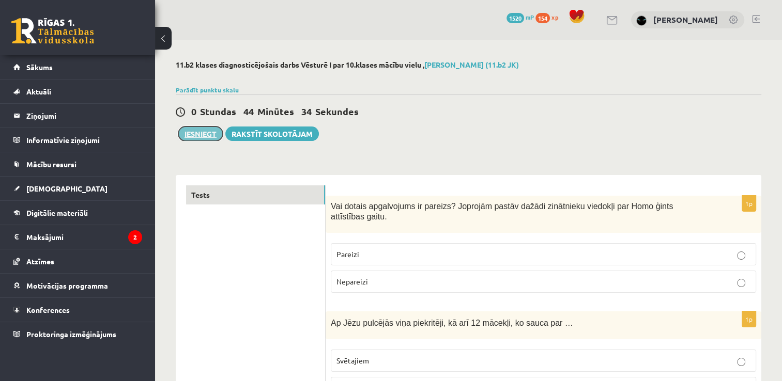
click at [201, 134] on button "Iesniegt" at bounding box center [200, 134] width 44 height 14
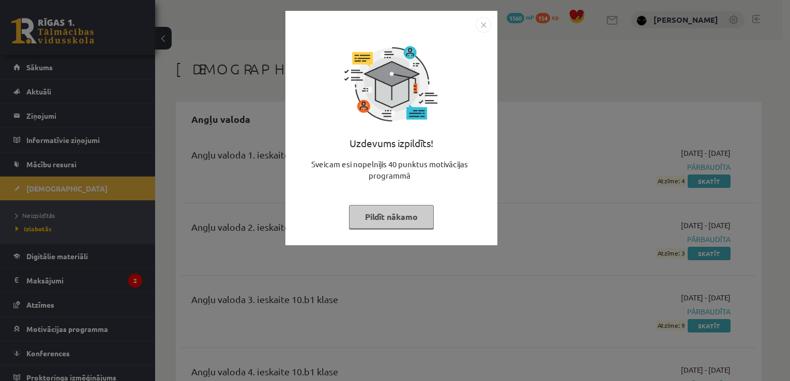
click at [370, 208] on button "Pildīt nākamo" at bounding box center [391, 217] width 85 height 24
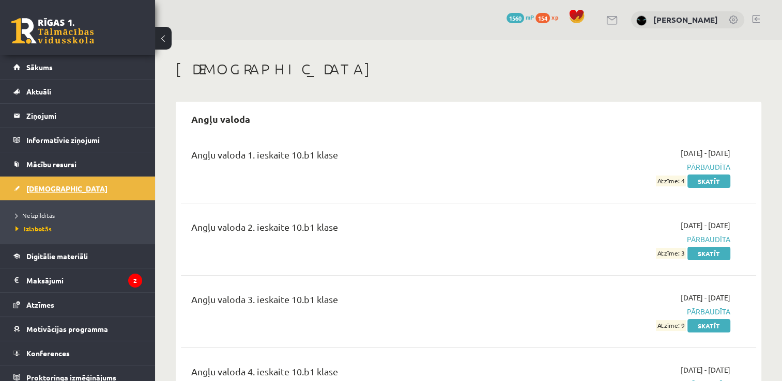
click at [58, 191] on link "[DEMOGRAPHIC_DATA]" at bounding box center [77, 189] width 129 height 24
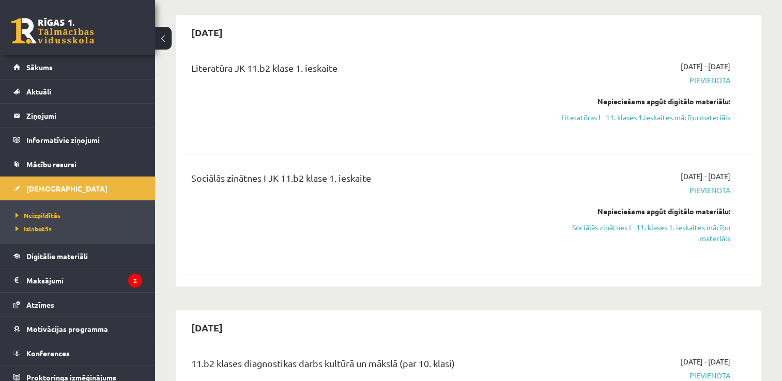
scroll to position [240, 0]
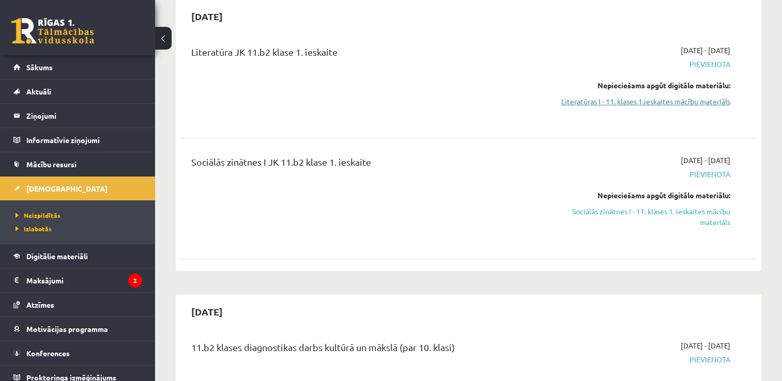
click at [654, 106] on link "Literatūras I - 11. klases 1.ieskaites mācību materiāls" at bounding box center [646, 101] width 170 height 11
